Goal: Information Seeking & Learning: Learn about a topic

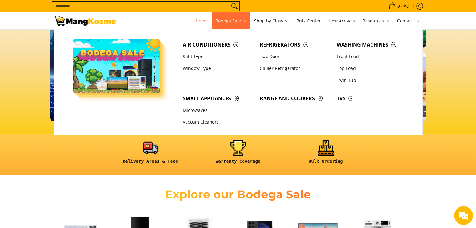
scroll to position [0, 249]
click at [269, 58] on link "Two Door" at bounding box center [295, 57] width 77 height 12
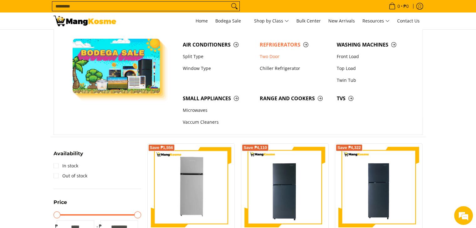
click at [440, 80] on div at bounding box center [238, 71] width 476 height 76
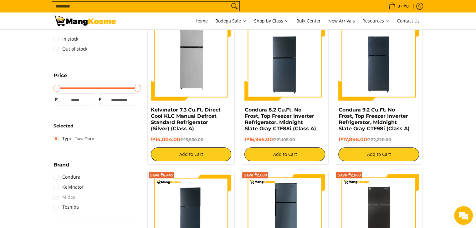
scroll to position [125, 0]
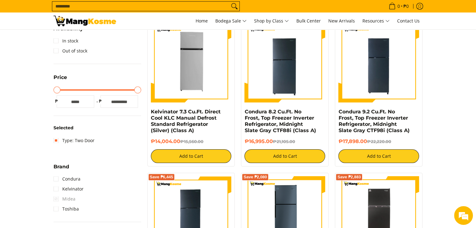
click at [116, 102] on input "*****" at bounding box center [119, 101] width 38 height 13
click at [123, 103] on input "*****" at bounding box center [119, 101] width 38 height 13
type input "****"
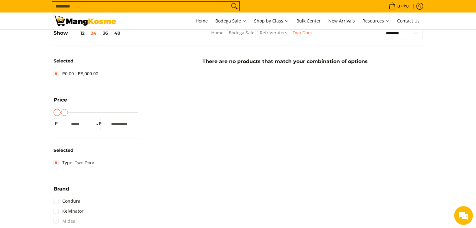
scroll to position [88, 0]
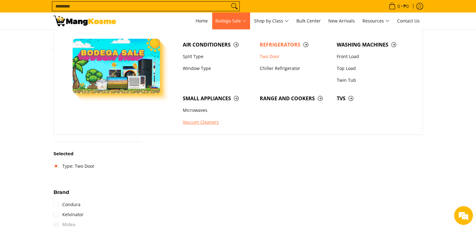
click at [211, 125] on link "Vaccum Cleaners" at bounding box center [218, 123] width 77 height 12
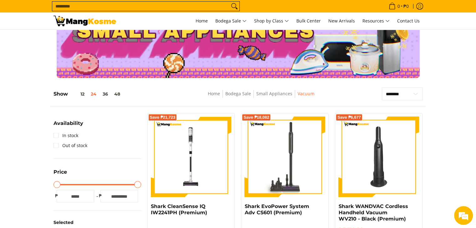
scroll to position [63, 0]
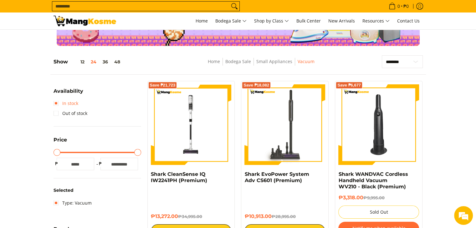
click at [75, 105] on link "In stock" at bounding box center [65, 104] width 25 height 10
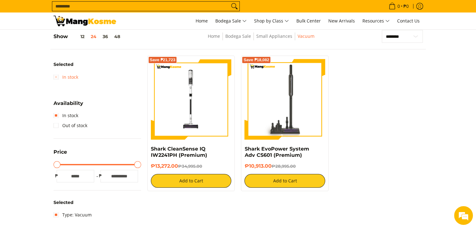
click at [62, 78] on link "In stock" at bounding box center [65, 77] width 25 height 10
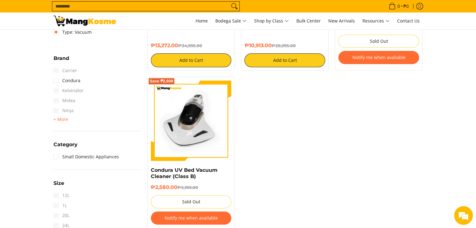
scroll to position [244, 0]
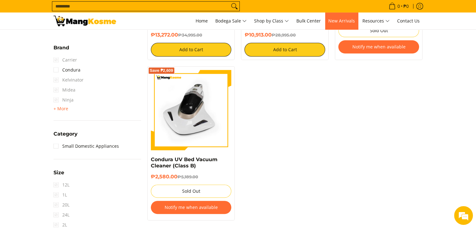
click at [352, 17] on link "New Arrivals" at bounding box center [341, 21] width 33 height 17
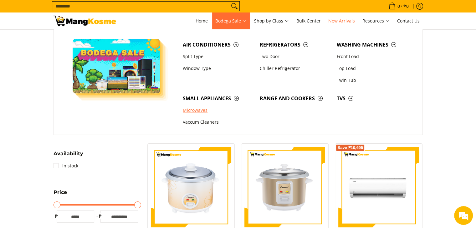
click at [222, 113] on link "Microwaves" at bounding box center [218, 111] width 77 height 12
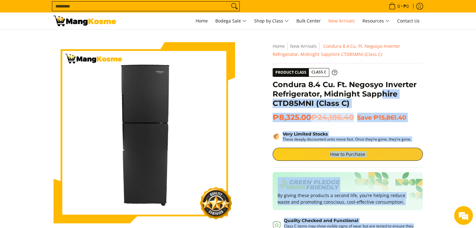
drag, startPoint x: 271, startPoint y: 84, endPoint x: 383, endPoint y: 90, distance: 111.8
click at [383, 90] on div "**********" at bounding box center [347, 181] width 156 height 278
click at [386, 90] on h1 "Condura 8.4 Cu. Ft. Negosyo Inverter Refrigerator, Midnight Sapphire CTD85MNI (…" at bounding box center [347, 94] width 150 height 28
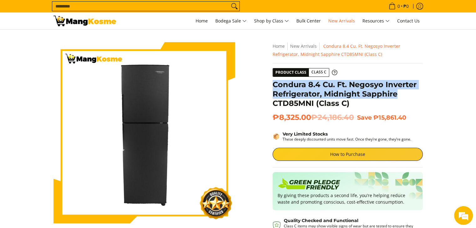
drag, startPoint x: 378, startPoint y: 92, endPoint x: 275, endPoint y: 84, distance: 103.6
click at [275, 84] on h1 "Condura 8.4 Cu. Ft. Negosyo Inverter Refrigerator, Midnight Sapphire CTD85MNI (…" at bounding box center [347, 94] width 150 height 28
copy h1 "Condura 8.4 Cu. Ft. Negosyo Inverter Refrigerator, Midnight Sapphire"
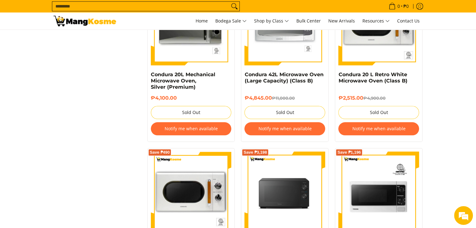
scroll to position [751, 0]
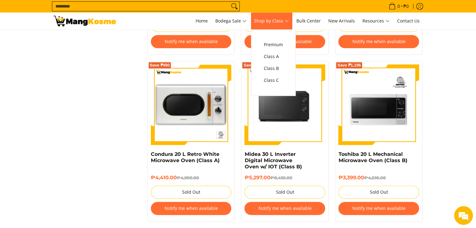
click at [274, 20] on span "Shop by Class" at bounding box center [271, 21] width 35 height 8
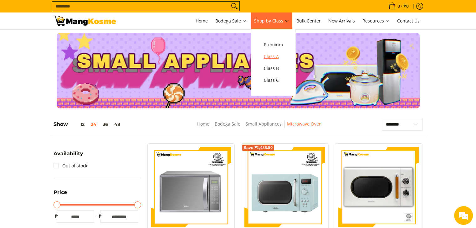
click at [274, 54] on span "Class A" at bounding box center [273, 57] width 19 height 8
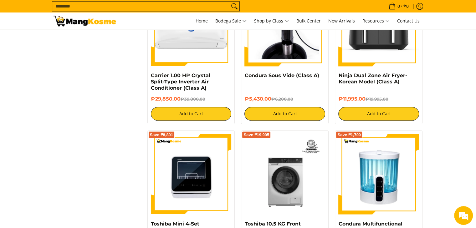
scroll to position [1095, 0]
